Goal: Task Accomplishment & Management: Use online tool/utility

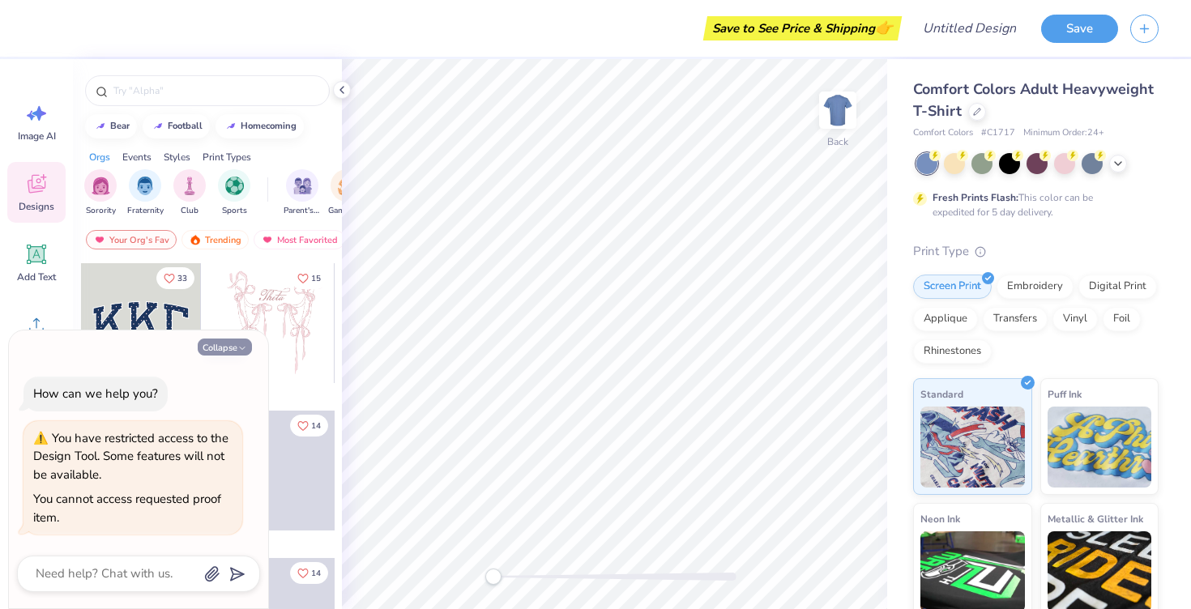
click at [233, 352] on button "Collapse" at bounding box center [225, 347] width 54 height 17
type textarea "x"
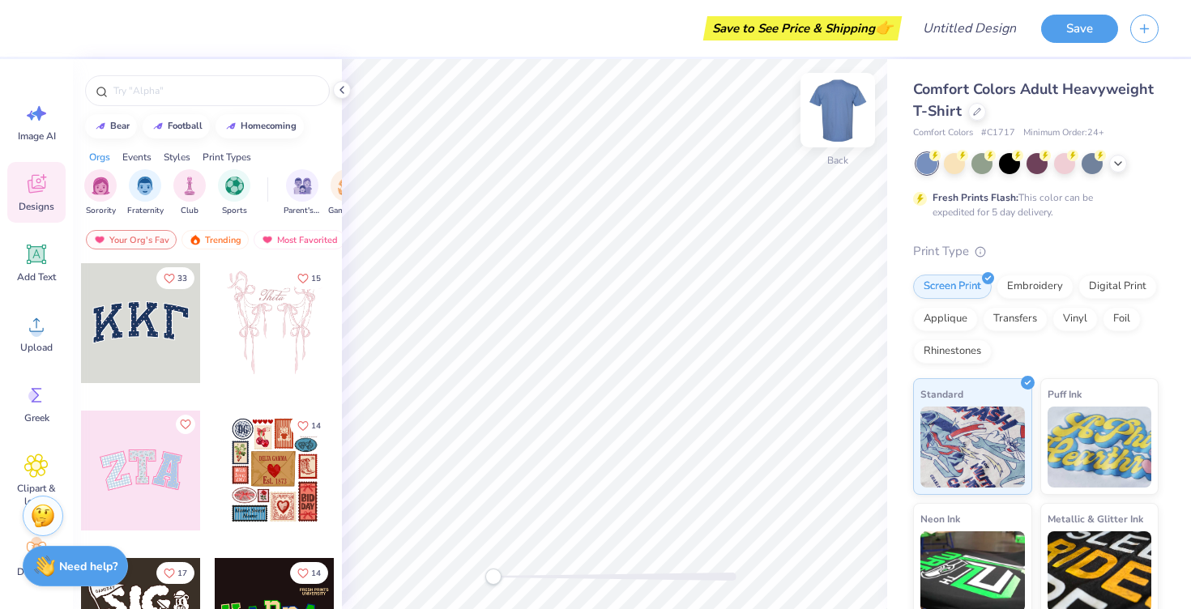
click at [847, 115] on img at bounding box center [837, 110] width 65 height 65
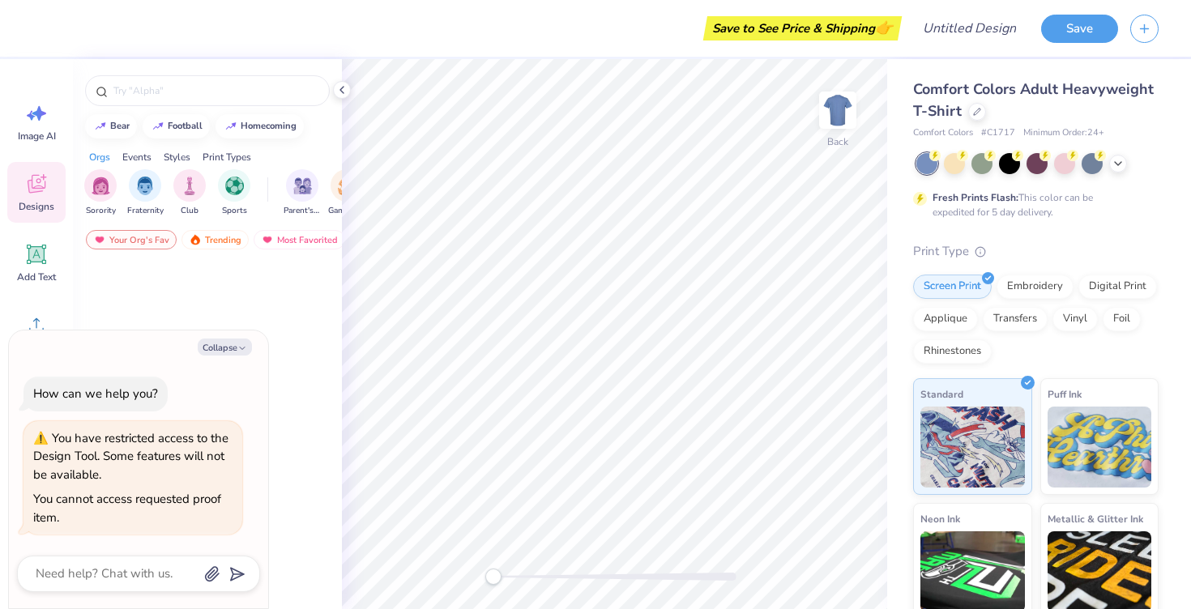
type textarea "x"
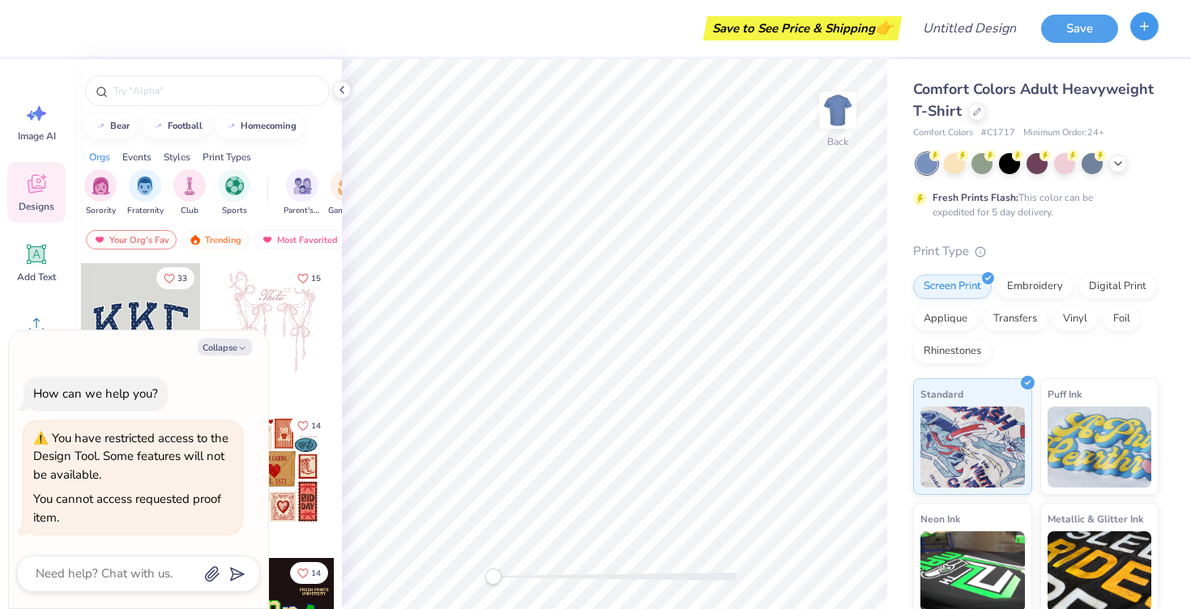
click at [1146, 30] on icon "button" at bounding box center [1144, 26] width 14 height 14
click at [347, 86] on icon at bounding box center [341, 89] width 13 height 13
type textarea "x"
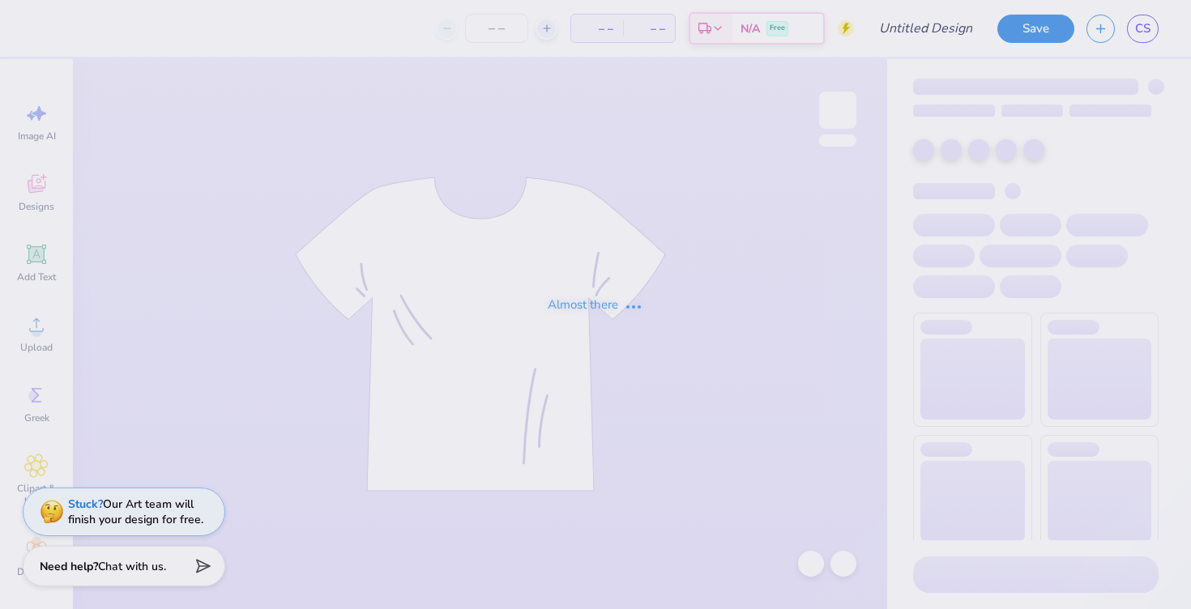
type input "CAMP HOBE PIKE"
type input "12"
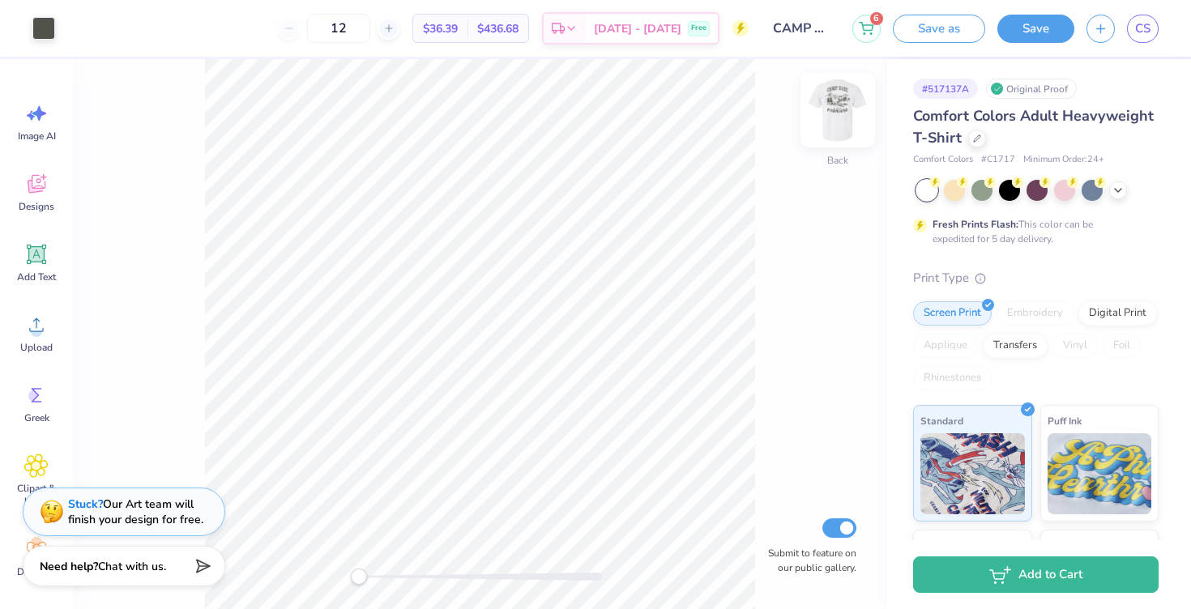
click at [829, 111] on img at bounding box center [837, 110] width 65 height 65
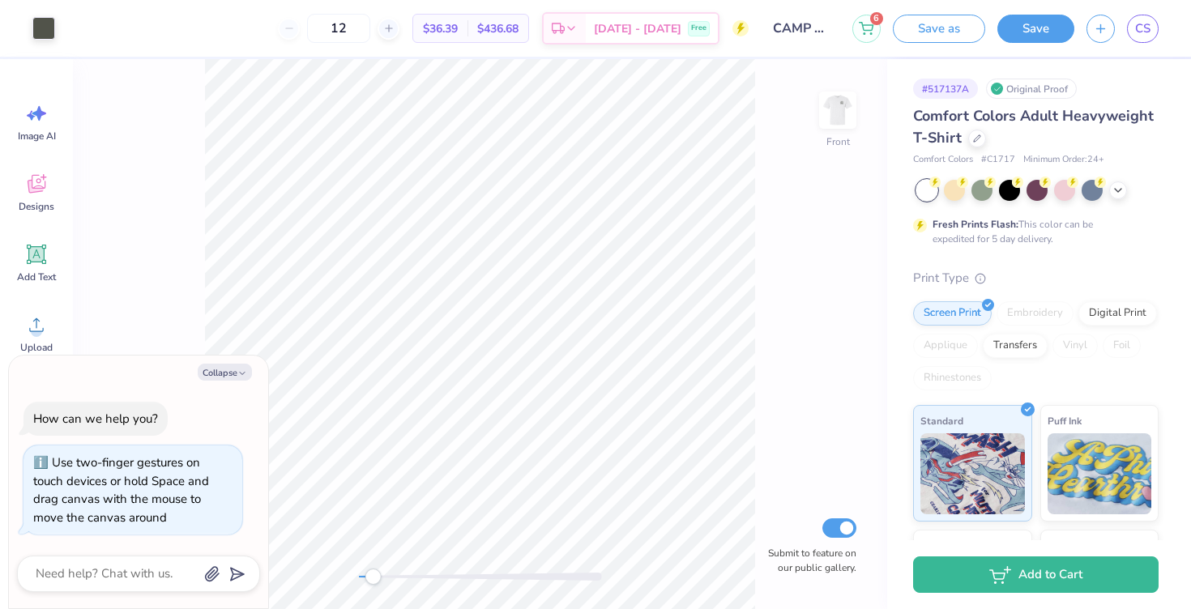
drag, startPoint x: 359, startPoint y: 569, endPoint x: 374, endPoint y: 570, distance: 15.4
click at [374, 570] on div "Accessibility label" at bounding box center [372, 577] width 16 height 16
click at [245, 375] on icon "button" at bounding box center [242, 374] width 10 height 10
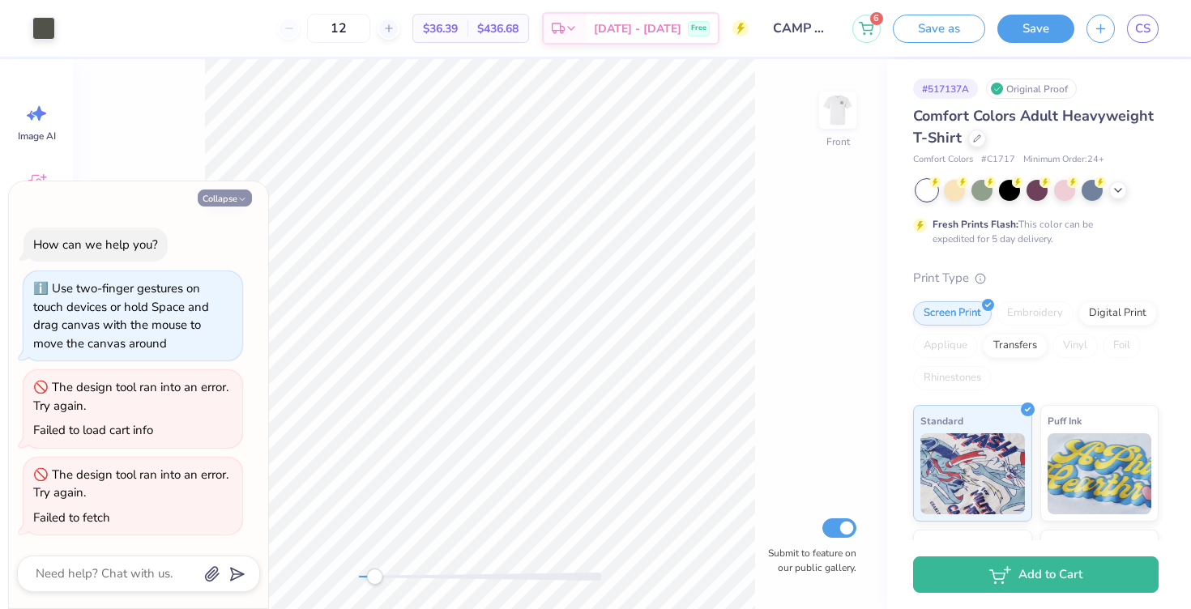
click at [230, 196] on button "Collapse" at bounding box center [225, 198] width 54 height 17
type textarea "x"
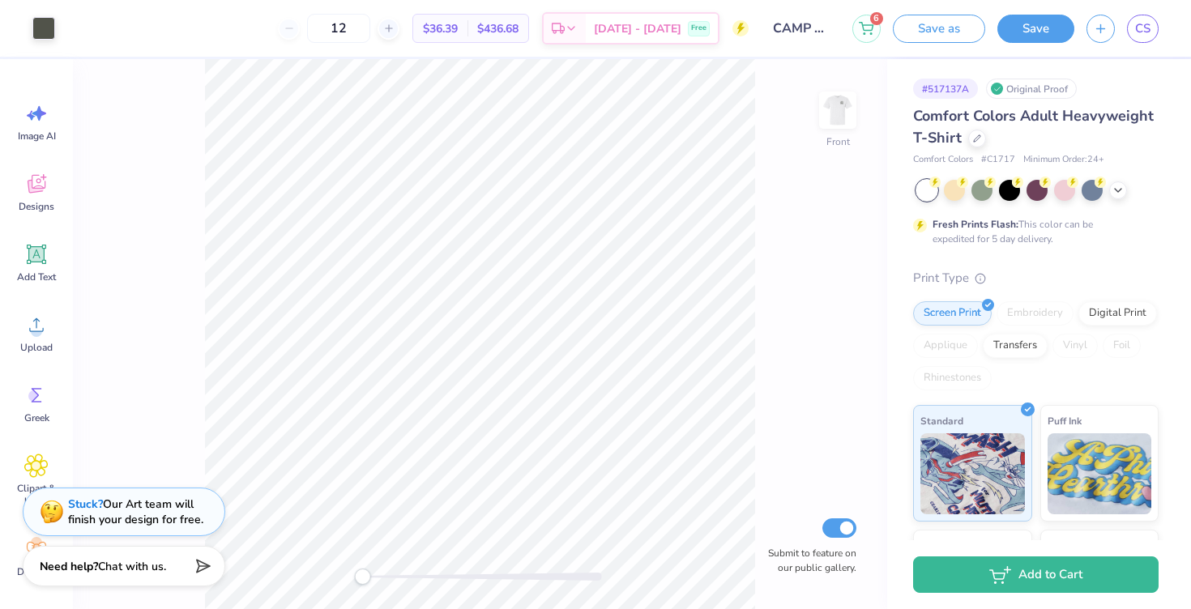
drag, startPoint x: 377, startPoint y: 574, endPoint x: 362, endPoint y: 574, distance: 14.6
click at [362, 574] on div "Accessibility label" at bounding box center [362, 577] width 16 height 16
click at [372, 574] on div at bounding box center [480, 577] width 243 height 8
drag, startPoint x: 369, startPoint y: 578, endPoint x: 386, endPoint y: 577, distance: 16.2
click at [386, 577] on div "Accessibility label" at bounding box center [385, 577] width 16 height 16
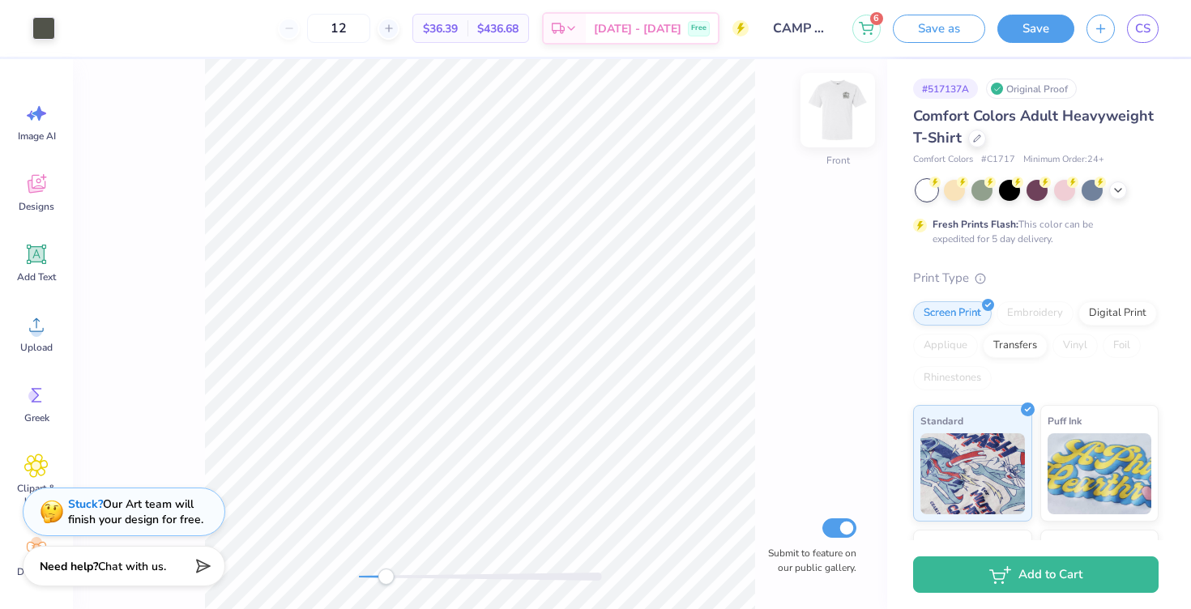
click at [831, 113] on img at bounding box center [837, 110] width 65 height 65
drag, startPoint x: 385, startPoint y: 578, endPoint x: 377, endPoint y: 577, distance: 8.1
click at [377, 577] on div "Almost there" at bounding box center [632, 334] width 1118 height 550
click at [832, 119] on div "Almost there" at bounding box center [632, 334] width 1118 height 550
click at [827, 113] on div "Almost there" at bounding box center [632, 334] width 1118 height 550
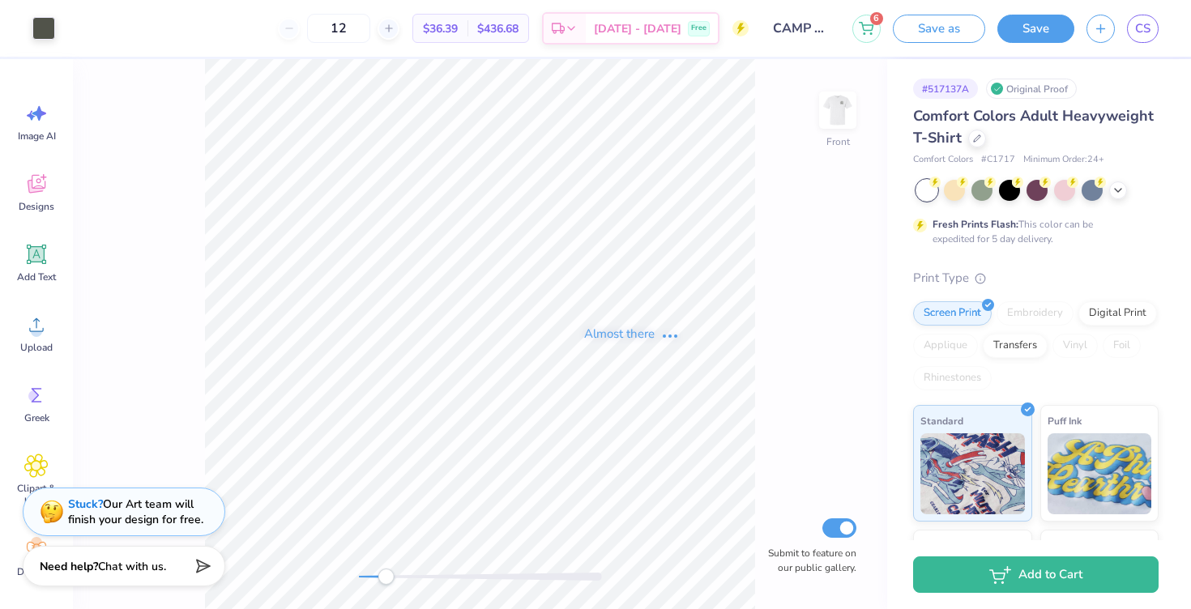
click at [382, 578] on div "Almost there" at bounding box center [632, 334] width 1118 height 550
click at [840, 113] on img at bounding box center [837, 110] width 65 height 65
drag, startPoint x: 390, startPoint y: 574, endPoint x: 379, endPoint y: 573, distance: 11.4
click at [379, 573] on div "Accessibility label" at bounding box center [379, 577] width 16 height 16
click at [855, 122] on img at bounding box center [837, 110] width 65 height 65
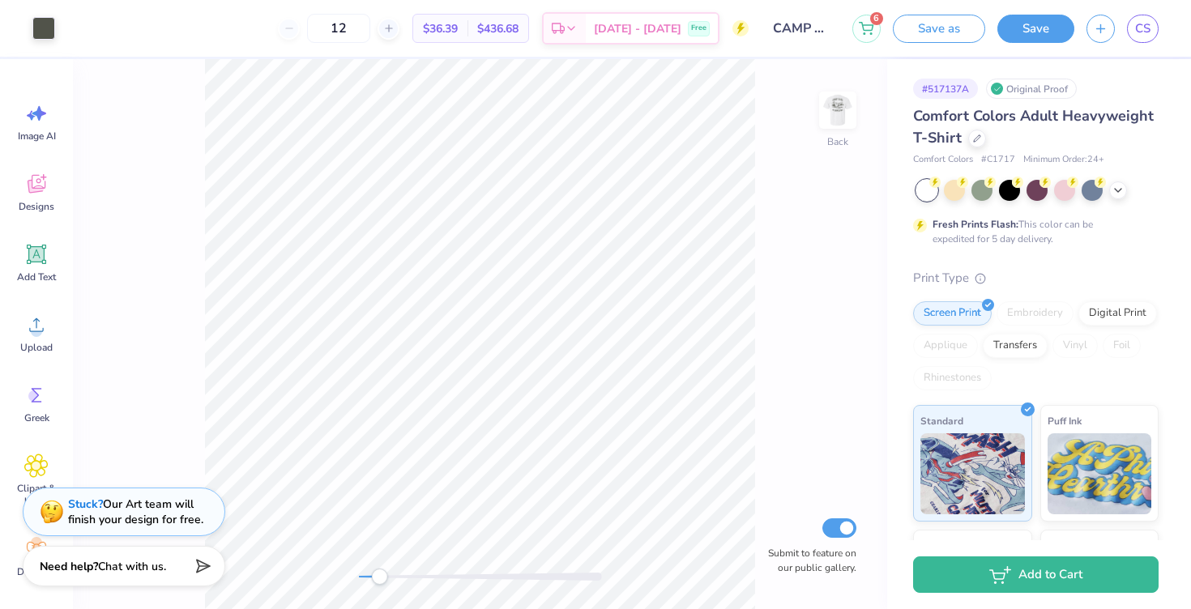
click at [854, 122] on img at bounding box center [837, 110] width 32 height 32
drag, startPoint x: 381, startPoint y: 573, endPoint x: 366, endPoint y: 573, distance: 14.6
click at [366, 573] on div "Accessibility label" at bounding box center [366, 577] width 16 height 16
